Goal: Task Accomplishment & Management: Manage account settings

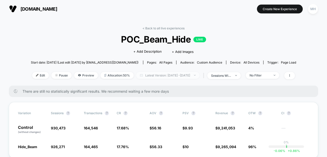
click at [150, 75] on span "Latest Version: [DATE] - [DATE]" at bounding box center [167, 75] width 63 height 7
select select "*"
select select "****"
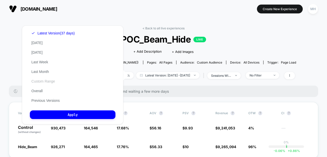
click at [39, 80] on button "Custom Range" at bounding box center [43, 81] width 27 height 5
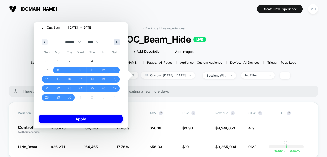
drag, startPoint x: 119, startPoint y: 46, endPoint x: 118, endPoint y: 42, distance: 4.2
click at [119, 46] on div "******* ******** ***** ***** *** **** **** ****** ********* ******* ******** **…" at bounding box center [81, 40] width 84 height 15
click at [118, 42] on icon "button" at bounding box center [117, 42] width 3 height 2
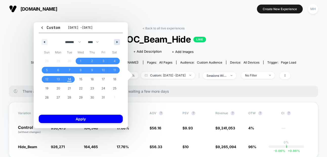
click at [118, 42] on icon "button" at bounding box center [117, 42] width 3 height 2
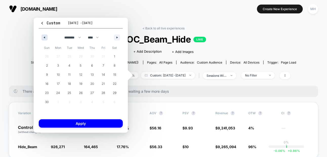
click at [45, 37] on button "button" at bounding box center [44, 37] width 6 height 6
select select "*"
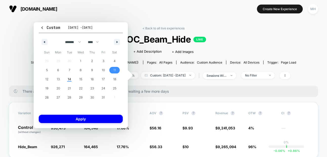
click at [110, 70] on span "11" at bounding box center [114, 70] width 11 height 7
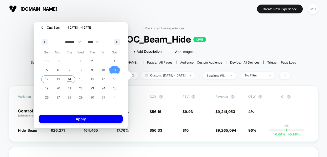
click at [71, 77] on span "14" at bounding box center [69, 79] width 3 height 9
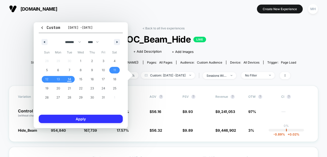
click at [70, 119] on button "Apply" at bounding box center [81, 119] width 84 height 8
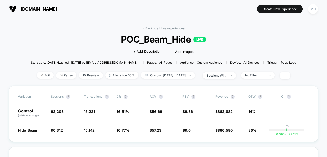
click at [228, 79] on div "| sessions with impression" at bounding box center [216, 75] width 39 height 7
click at [227, 75] on div "sessions with impression" at bounding box center [216, 76] width 20 height 4
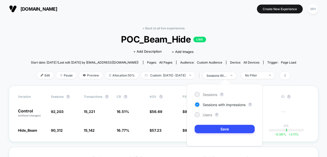
click at [207, 112] on div "Sessions ? Sessions with impressions ? Users ? Save" at bounding box center [225, 115] width 76 height 62
click at [207, 116] on span "Users" at bounding box center [207, 115] width 9 height 4
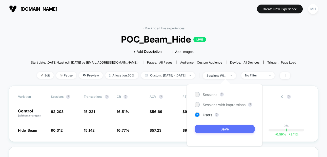
click at [207, 127] on button "Save" at bounding box center [224, 129] width 60 height 8
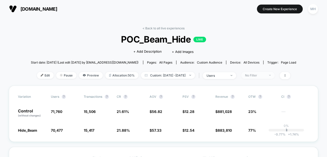
click at [262, 75] on div "No Filter" at bounding box center [255, 75] width 20 height 4
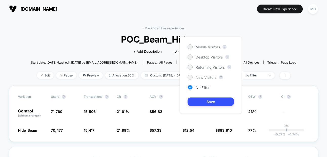
click at [212, 75] on span "New Visitors" at bounding box center [205, 77] width 21 height 4
click at [212, 98] on button "Save" at bounding box center [210, 101] width 46 height 8
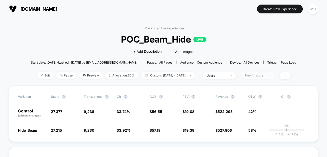
click at [265, 77] on div "New Visitors" at bounding box center [255, 75] width 20 height 4
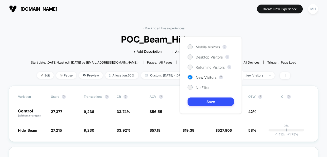
click at [209, 67] on span "Returning Visitors" at bounding box center [209, 67] width 29 height 4
click at [209, 101] on button "Save" at bounding box center [210, 101] width 46 height 8
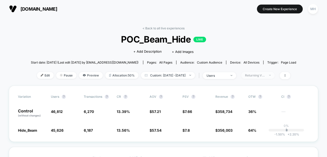
click at [256, 76] on div "Returning Visitors" at bounding box center [255, 75] width 20 height 4
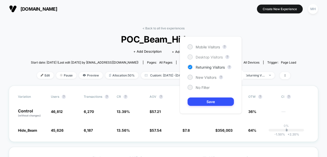
click at [210, 56] on span "Desktop Visitors" at bounding box center [208, 57] width 27 height 4
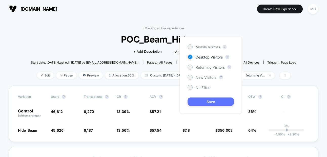
click at [210, 105] on button "Save" at bounding box center [210, 101] width 46 height 8
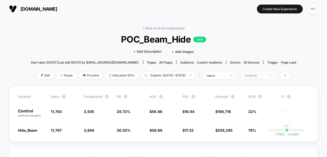
click at [271, 78] on span "Desktop" at bounding box center [257, 75] width 33 height 7
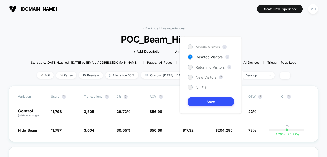
click at [219, 45] on span "Mobile Visitors" at bounding box center [207, 47] width 24 height 4
click at [220, 102] on button "Save" at bounding box center [210, 101] width 46 height 8
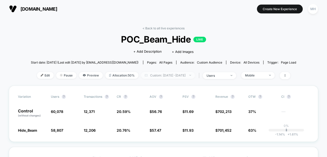
click at [192, 72] on span "Custom: [DATE] - [DATE]" at bounding box center [168, 75] width 54 height 7
select select "*"
select select "****"
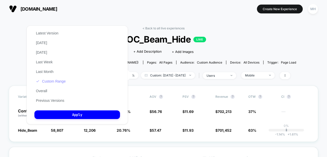
click at [48, 82] on button "Custom Range" at bounding box center [50, 81] width 33 height 5
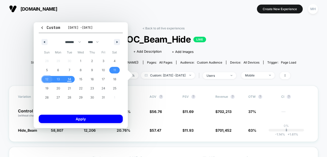
click at [48, 79] on span "12" at bounding box center [46, 79] width 3 height 9
click at [67, 79] on span "14" at bounding box center [69, 79] width 11 height 7
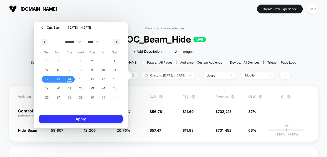
click at [67, 117] on button "Apply" at bounding box center [81, 119] width 84 height 8
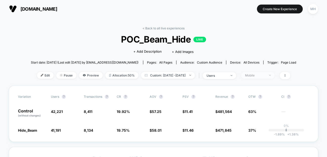
click at [260, 76] on div "Mobile" at bounding box center [255, 75] width 20 height 4
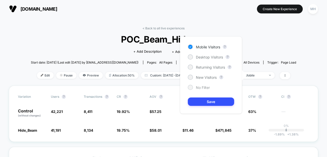
click at [190, 87] on div at bounding box center [190, 87] width 4 height 4
click at [193, 106] on div "Mobile Visitors ? Desktop Visitors ? Returning Visitors ? New Visitors ? No Fil…" at bounding box center [211, 74] width 62 height 77
click at [192, 103] on button "Save" at bounding box center [211, 101] width 46 height 8
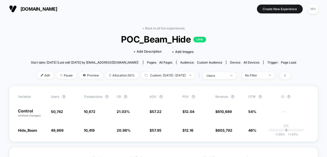
click at [230, 72] on div "| users" at bounding box center [216, 75] width 39 height 7
click at [227, 75] on div "users" at bounding box center [216, 76] width 20 height 4
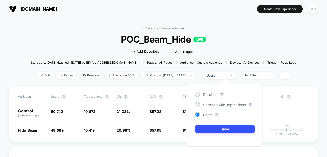
click at [210, 101] on div "Sessions ? Sessions with impressions ? Users ? Save" at bounding box center [225, 115] width 76 height 62
click at [210, 104] on span "Sessions with impressions" at bounding box center [224, 104] width 43 height 4
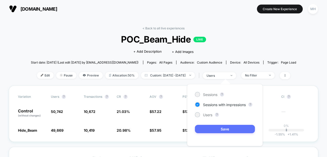
click at [210, 130] on button "Save" at bounding box center [225, 129] width 60 height 8
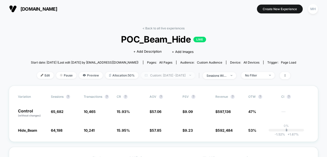
click at [190, 75] on span "Custom: [DATE] - [DATE]" at bounding box center [168, 75] width 54 height 7
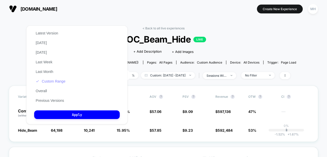
click at [42, 82] on button "Custom Range" at bounding box center [50, 81] width 33 height 5
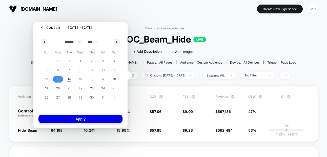
click at [60, 80] on span "13" at bounding box center [57, 79] width 11 height 7
click at [66, 80] on span "14" at bounding box center [68, 79] width 11 height 7
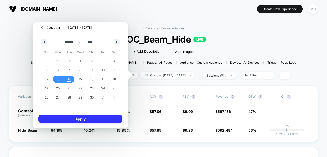
click at [73, 117] on button "Apply" at bounding box center [80, 119] width 84 height 8
